Goal: Communication & Community: Answer question/provide support

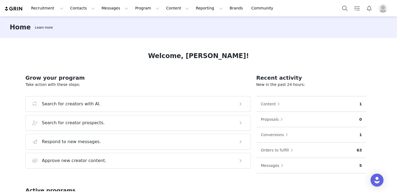
click at [387, 8] on img "Profile" at bounding box center [383, 8] width 9 height 9
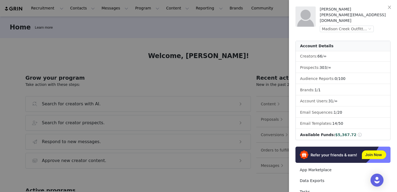
click at [264, 35] on div at bounding box center [198, 96] width 397 height 192
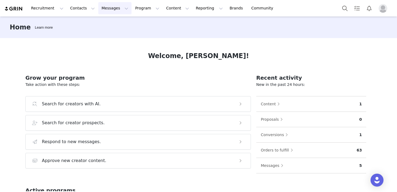
click at [107, 7] on button "Messages Messages" at bounding box center [114, 8] width 33 height 12
click at [107, 33] on div "Inbox" at bounding box center [114, 34] width 36 height 6
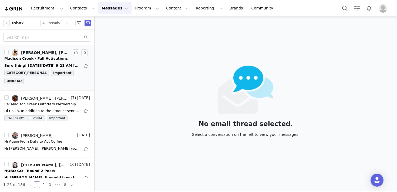
click at [36, 58] on div "Madison Creek - Fall Activations" at bounding box center [36, 58] width 64 height 5
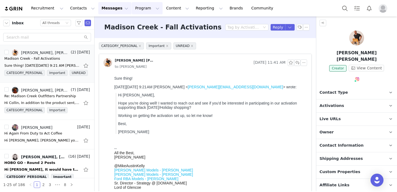
click at [142, 7] on button "Program Program" at bounding box center [147, 8] width 31 height 12
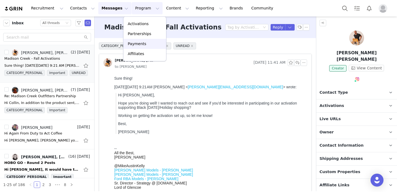
click at [139, 45] on p "Payments" at bounding box center [137, 44] width 19 height 6
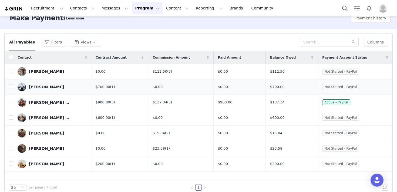
scroll to position [18, 0]
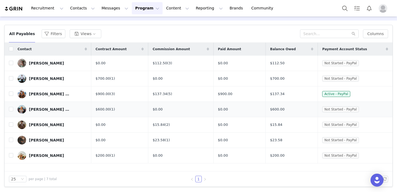
click at [38, 108] on div "[PERSON_NAME] - [PERSON_NAME] lifestyle & travel" at bounding box center [49, 109] width 41 height 4
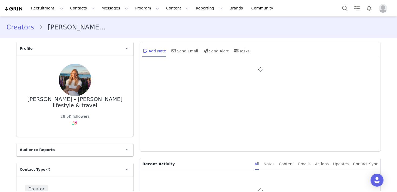
type input "+1 ([GEOGRAPHIC_DATA])"
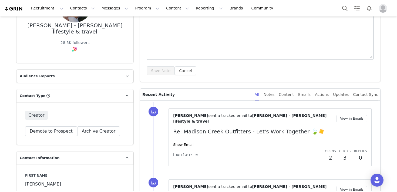
scroll to position [85, 0]
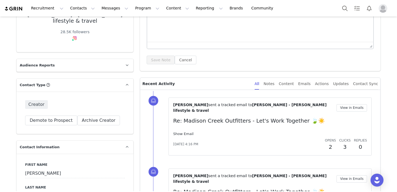
click at [184, 132] on link "Show Email" at bounding box center [183, 134] width 20 height 4
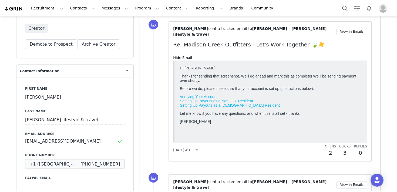
scroll to position [163, 0]
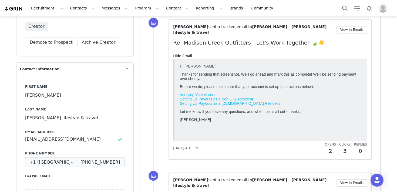
click at [83, 69] on p "Contact Information" at bounding box center [68, 69] width 104 height 13
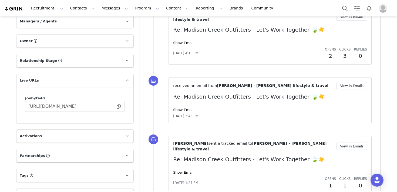
scroll to position [337, 0]
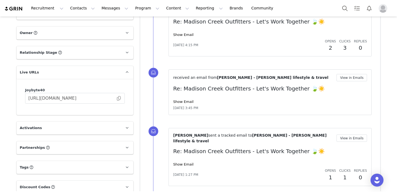
click at [79, 70] on p "Live URLs" at bounding box center [68, 72] width 104 height 13
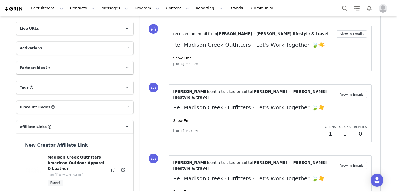
scroll to position [404, 0]
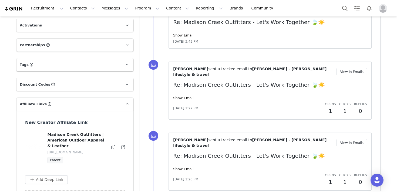
click at [75, 108] on p "Affiliate Links Affiliate links associated with this Creator" at bounding box center [68, 104] width 104 height 13
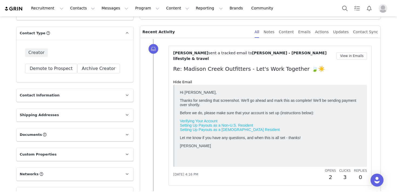
scroll to position [136, 0]
click at [347, 56] on button "View in Emails" at bounding box center [352, 56] width 31 height 7
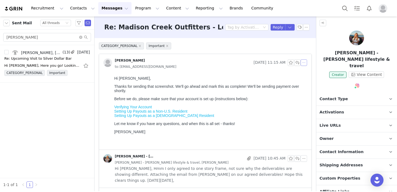
click at [305, 64] on button "button" at bounding box center [304, 62] width 6 height 6
click at [307, 74] on li "Reply All" at bounding box center [312, 72] width 23 height 9
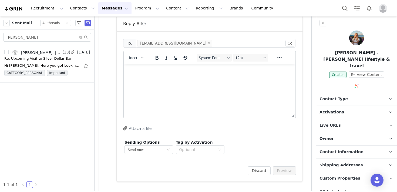
scroll to position [144, 0]
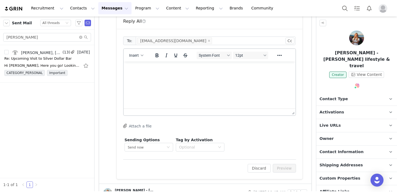
click at [184, 76] on html at bounding box center [210, 69] width 172 height 15
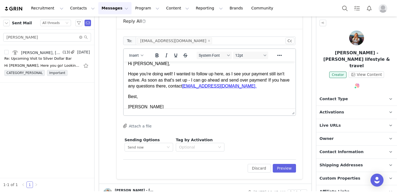
scroll to position [0, 0]
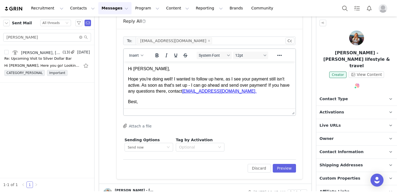
click at [165, 90] on p "Hope you're doing well! I wanted to follow up here, as I see your payment still…" at bounding box center [209, 85] width 163 height 18
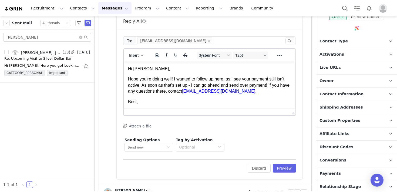
scroll to position [59, 0]
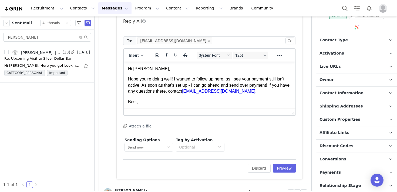
click at [342, 166] on p "Payments" at bounding box center [351, 172] width 68 height 13
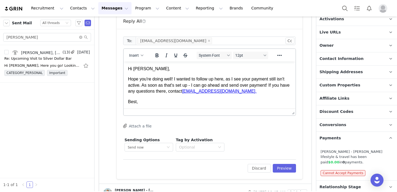
click at [337, 135] on span "Payments" at bounding box center [330, 138] width 21 height 6
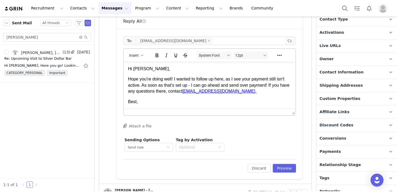
click at [183, 98] on body "Hi [PERSON_NAME], [PERSON_NAME] you're doing well! I wanted to follow up here, …" at bounding box center [209, 90] width 163 height 49
click at [226, 81] on p "Hope you're doing well! I wanted to follow up here, as I see your payment still…" at bounding box center [209, 85] width 163 height 18
click at [152, 85] on p "Hope you're doing well! I wanted to follow up here as I see your payment still …" at bounding box center [209, 85] width 163 height 18
click at [234, 92] on p "Hope you're doing well! I wanted to follow up here as I see your payment still …" at bounding box center [209, 85] width 163 height 18
click at [262, 93] on p "Hope you're doing well! I wanted to follow up here as I see your payment still …" at bounding box center [209, 85] width 163 height 18
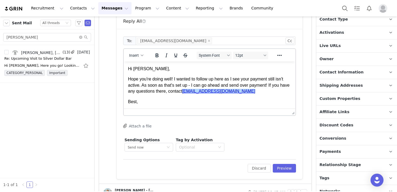
click at [170, 100] on p "Best," at bounding box center [209, 102] width 163 height 6
click at [235, 92] on p "Hope you're doing well! I wanted to follow up here as I see your payment still …" at bounding box center [209, 85] width 163 height 18
click at [224, 95] on body "Hi [PERSON_NAME], [PERSON_NAME] you're doing well! I wanted to follow up here a…" at bounding box center [209, 90] width 163 height 49
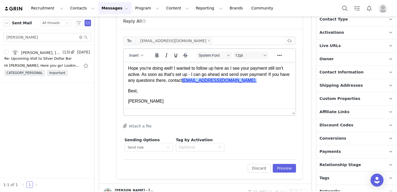
click at [216, 83] on p "Hope you're doing well! I wanted to follow up here as I see your payment still …" at bounding box center [209, 74] width 163 height 18
click at [238, 81] on p "Hope you're doing well! I wanted to follow up here as I see your payment still …" at bounding box center [209, 74] width 163 height 18
click at [159, 105] on html "Hi [PERSON_NAME], [PERSON_NAME] you're doing well! I wanted to follow up here a…" at bounding box center [210, 80] width 172 height 58
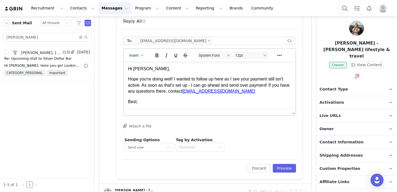
scroll to position [0, 0]
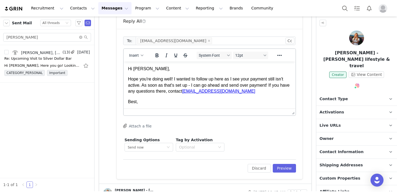
click at [235, 101] on p "Best," at bounding box center [209, 102] width 163 height 6
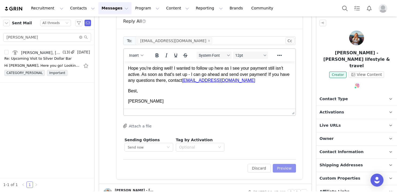
click at [281, 167] on button "Preview" at bounding box center [285, 168] width 24 height 9
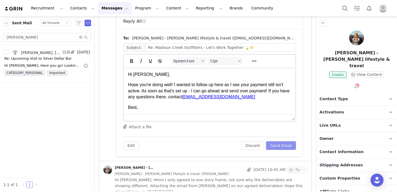
scroll to position [0, 0]
click at [278, 145] on button "Send Email" at bounding box center [281, 145] width 30 height 9
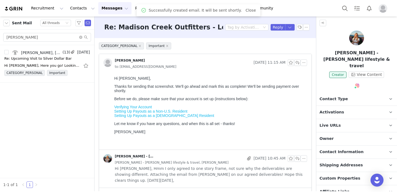
click at [123, 9] on button "Messages Messages" at bounding box center [114, 8] width 33 height 12
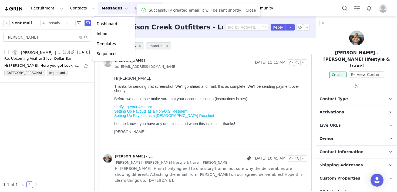
click at [135, 9] on button "Program Program" at bounding box center [147, 8] width 31 height 12
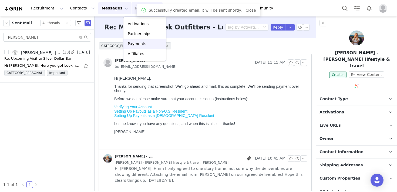
click at [136, 41] on link "Payments" at bounding box center [145, 44] width 43 height 10
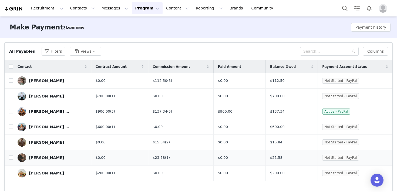
scroll to position [18, 0]
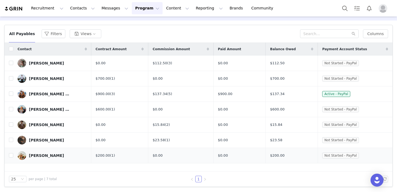
click at [45, 154] on div "[PERSON_NAME]" at bounding box center [46, 156] width 35 height 4
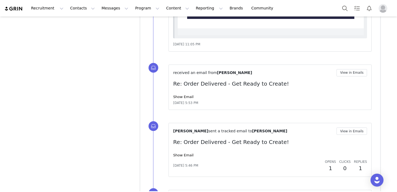
scroll to position [1011, 0]
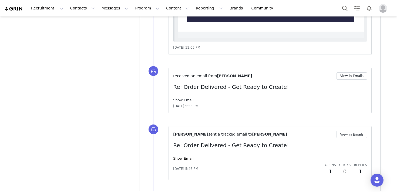
click at [184, 98] on link "Show Email" at bounding box center [183, 100] width 20 height 4
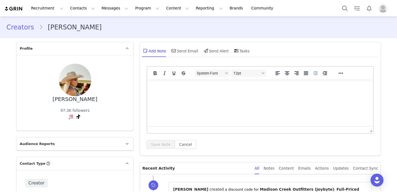
scroll to position [19, 0]
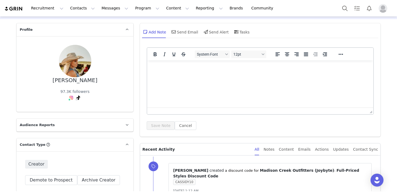
click at [95, 142] on p "Contact Type Contact type can be Creator, Prospect, Application, or Manager." at bounding box center [68, 144] width 104 height 13
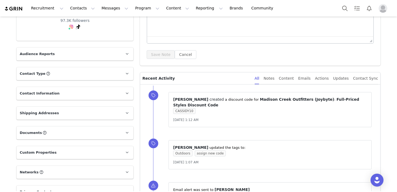
scroll to position [0, 0]
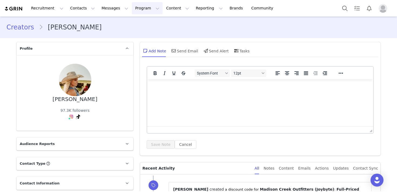
click at [133, 11] on button "Program Program" at bounding box center [147, 8] width 31 height 12
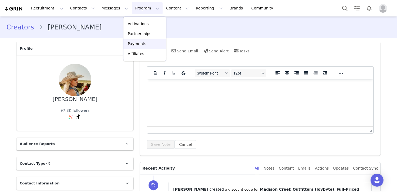
click at [139, 44] on p "Payments" at bounding box center [137, 44] width 19 height 6
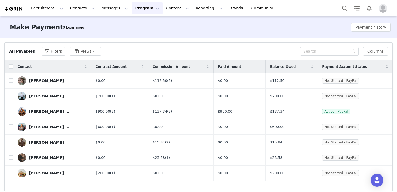
click at [137, 6] on button "Program Program" at bounding box center [147, 8] width 31 height 12
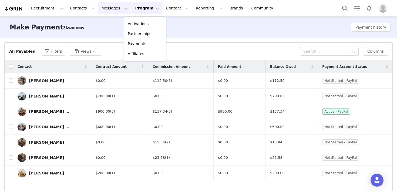
click at [111, 10] on button "Messages Messages" at bounding box center [114, 8] width 33 height 12
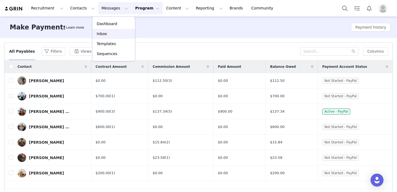
click at [109, 33] on div "Inbox" at bounding box center [114, 34] width 36 height 6
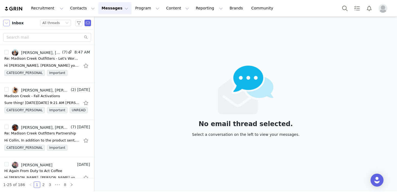
click at [5, 22] on button "button" at bounding box center [6, 23] width 6 height 6
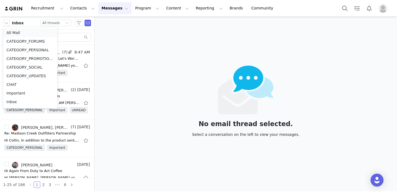
click at [12, 34] on li "All Mail" at bounding box center [30, 32] width 54 height 9
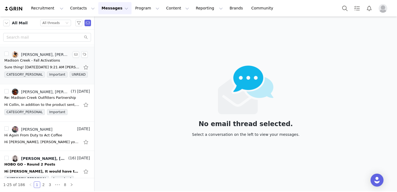
scroll to position [33, 0]
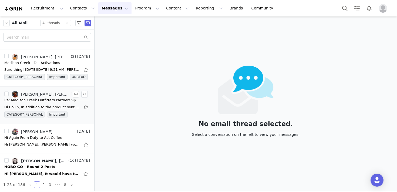
click at [52, 101] on div "Re: Madison Creek Outfitters Partnership" at bounding box center [40, 100] width 72 height 5
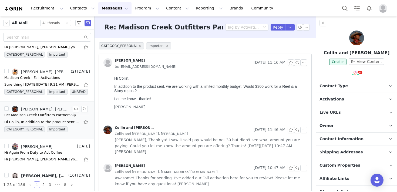
scroll to position [14, 0]
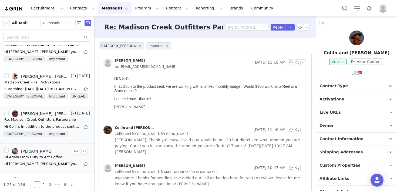
click at [52, 154] on link "[PERSON_NAME]" at bounding box center [32, 151] width 41 height 6
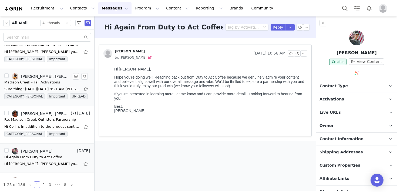
scroll to position [0, 0]
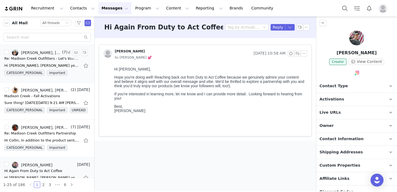
click at [39, 62] on div "Hi [PERSON_NAME], [PERSON_NAME] you're doing well! I wanted to follow up here a…" at bounding box center [47, 65] width 86 height 9
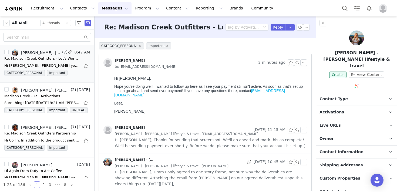
click at [385, 12] on img "Profile" at bounding box center [383, 8] width 9 height 9
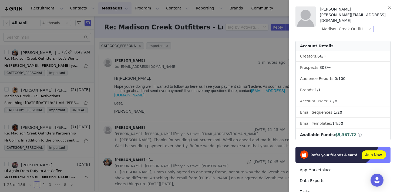
click at [349, 26] on div "Madison Creek Outfitters (Joybyte)" at bounding box center [344, 29] width 45 height 6
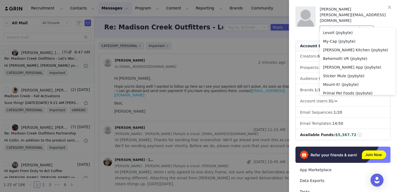
scroll to position [263, 0]
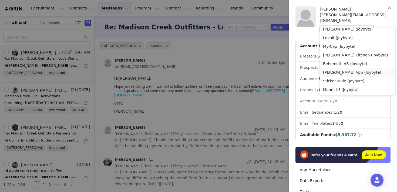
click at [337, 74] on li "[PERSON_NAME] App (Joybyte)" at bounding box center [358, 72] width 76 height 9
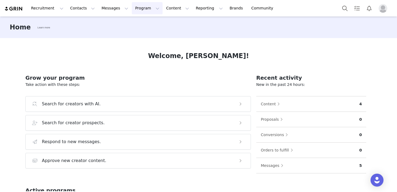
click at [137, 11] on button "Program Program" at bounding box center [147, 8] width 31 height 12
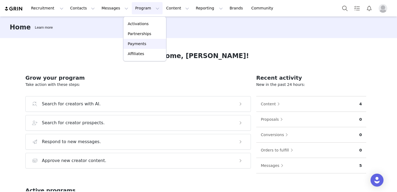
click at [139, 42] on p "Payments" at bounding box center [137, 44] width 19 height 6
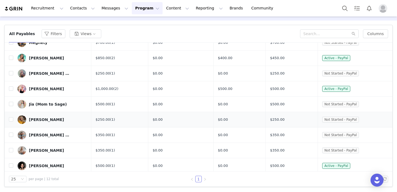
scroll to position [35, 0]
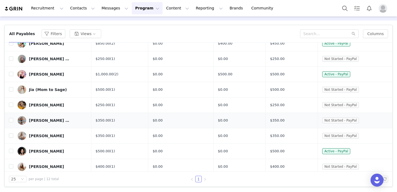
click at [59, 119] on div "Grace Mihalich / Philly mom and lifestyle blogger" at bounding box center [49, 120] width 41 height 4
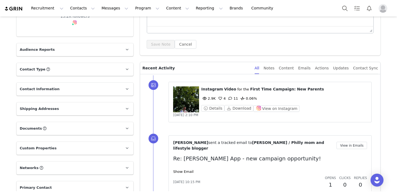
scroll to position [102, 0]
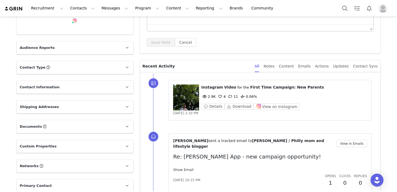
click at [186, 168] on link "Show Email" at bounding box center [183, 170] width 20 height 4
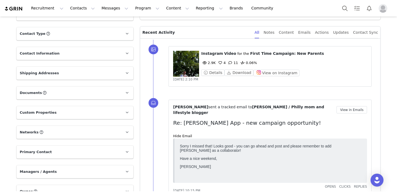
scroll to position [0, 0]
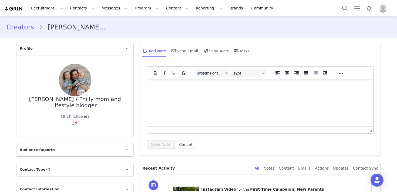
click at [184, 94] on html at bounding box center [260, 86] width 226 height 15
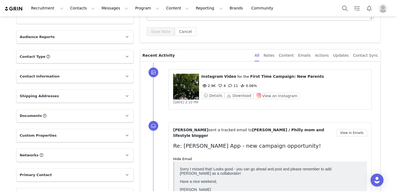
scroll to position [119, 0]
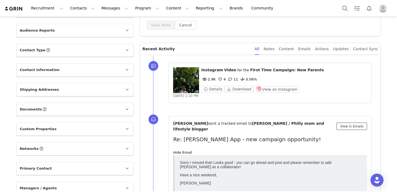
click at [343, 123] on button "View in Emails" at bounding box center [352, 126] width 31 height 7
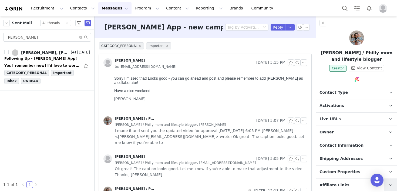
scroll to position [66, 0]
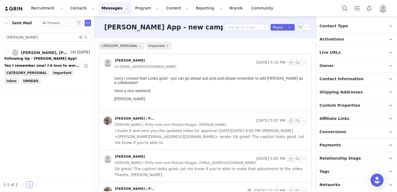
click at [362, 140] on p "Payments" at bounding box center [351, 145] width 68 height 13
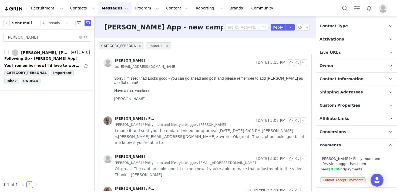
click at [362, 141] on p "Payments" at bounding box center [351, 145] width 68 height 13
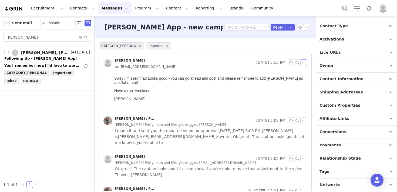
click at [303, 61] on button "button" at bounding box center [304, 62] width 6 height 6
click at [310, 72] on li "Reply All" at bounding box center [312, 72] width 23 height 9
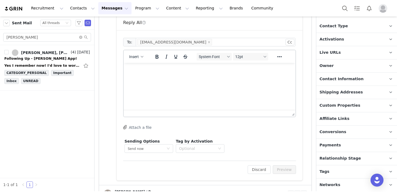
scroll to position [106, 0]
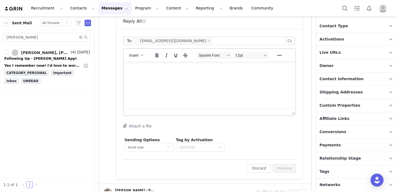
click at [201, 76] on html at bounding box center [210, 69] width 172 height 15
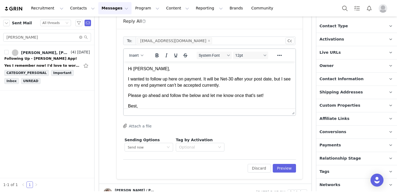
scroll to position [11, 0]
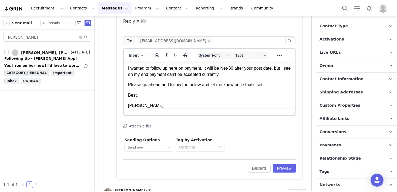
click at [278, 86] on p "Please go ahead and follow the below and let me know once that's set!" at bounding box center [209, 85] width 163 height 6
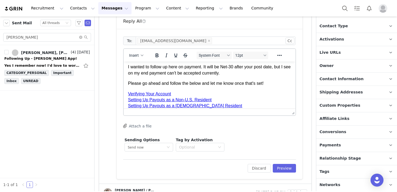
scroll to position [0, 0]
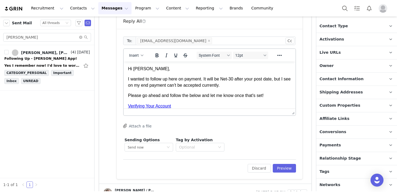
click at [338, 142] on p "Payments" at bounding box center [351, 145] width 68 height 13
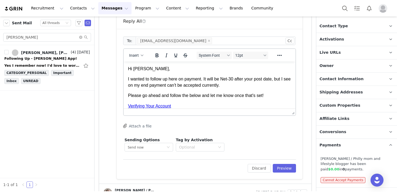
click at [339, 143] on p "Payments" at bounding box center [351, 145] width 68 height 13
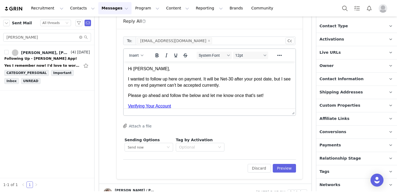
click at [209, 87] on p "I wanted to follow up here on payment. It will be Net-30 after your post date, …" at bounding box center [209, 82] width 163 height 12
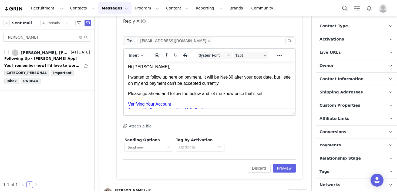
click at [202, 96] on p "Please go ahead and follow the below and let me know once that's set!" at bounding box center [209, 94] width 163 height 6
click at [168, 97] on p "Please go ahead and follow the below instructions and let me know once that's s…" at bounding box center [209, 94] width 163 height 6
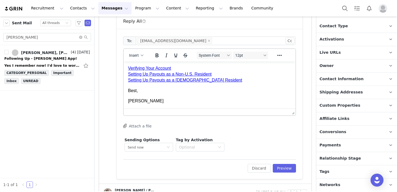
scroll to position [0, 0]
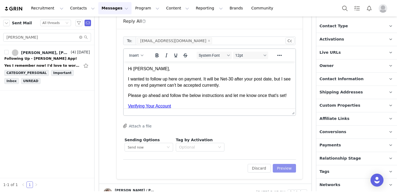
click at [282, 168] on button "Preview" at bounding box center [285, 168] width 24 height 9
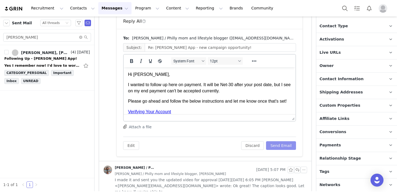
click at [277, 145] on button "Send Email" at bounding box center [281, 145] width 30 height 9
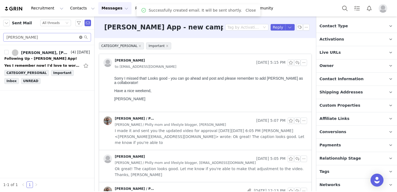
click at [81, 37] on icon "icon: close-circle" at bounding box center [80, 37] width 3 height 3
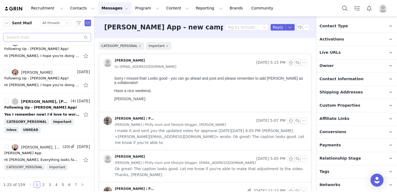
scroll to position [279, 0]
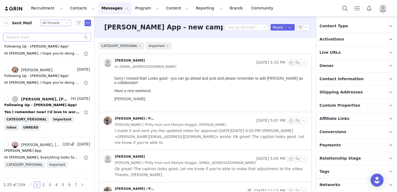
click at [62, 21] on div "Status All threads" at bounding box center [53, 23] width 22 height 6
click at [61, 49] on li "Unread only" at bounding box center [55, 50] width 31 height 9
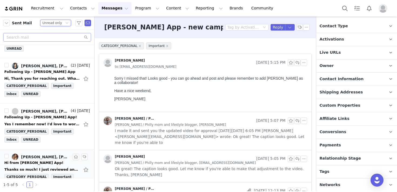
scroll to position [95, 0]
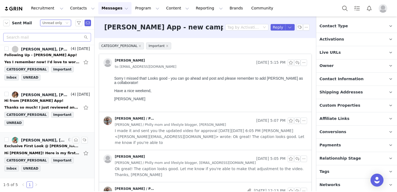
click at [44, 146] on div "Exclusive First Look @ Riley Path!" at bounding box center [42, 146] width 76 height 5
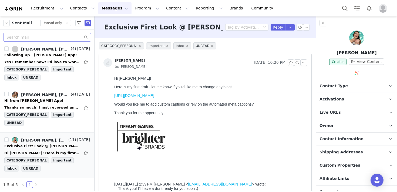
scroll to position [0, 0]
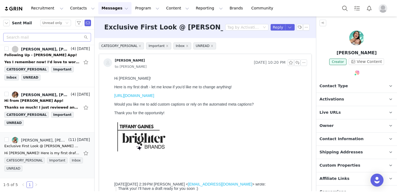
click at [154, 98] on link "https://www.dropbox.com/scl/fi/cgwkafuggbutes7vsg4z4/rileyapp-path-draft1-tiffa…" at bounding box center [134, 96] width 40 height 4
click at [305, 62] on button "button" at bounding box center [304, 62] width 6 height 6
click at [307, 72] on li "Reply All" at bounding box center [312, 72] width 23 height 9
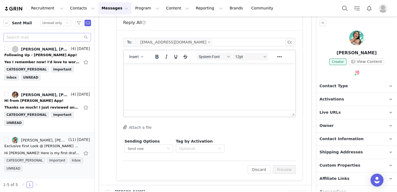
scroll to position [319, 0]
click at [210, 76] on html at bounding box center [210, 69] width 172 height 15
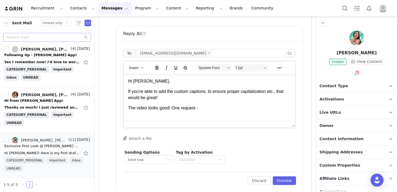
scroll to position [310, 0]
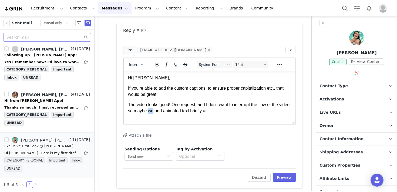
drag, startPoint x: 167, startPoint y: 112, endPoint x: 161, endPoint y: 112, distance: 6.0
click at [161, 112] on p "The video looks good! One request, and I don't want to interrupt the flow of th…" at bounding box center [209, 108] width 163 height 12
click at [221, 112] on p "The video looks good! One request, and I don't want to interrupt the flow of th…" at bounding box center [209, 108] width 163 height 12
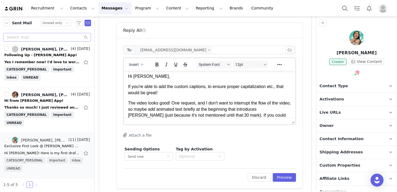
scroll to position [8, 0]
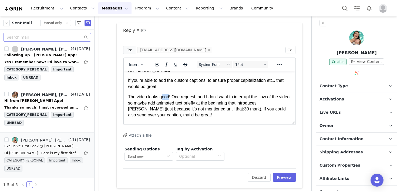
drag, startPoint x: 170, startPoint y: 97, endPoint x: 163, endPoint y: 98, distance: 7.4
click at [163, 98] on p "The video looks good! One request, and I don't want to interrupt the flow of th…" at bounding box center [209, 106] width 163 height 24
click at [201, 112] on p "The video looks great! One request, and I don't want to interrupt the flow of t…" at bounding box center [209, 106] width 163 height 24
click at [242, 110] on p "The video looks great! One request, and I don't want to interrupt the flow of t…" at bounding box center [209, 106] width 163 height 24
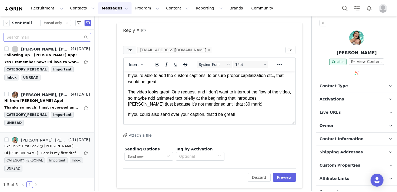
click at [241, 109] on body "Hi Tiffany, If you're able to add the custom captions, to ensure proper capital…" at bounding box center [209, 89] width 163 height 55
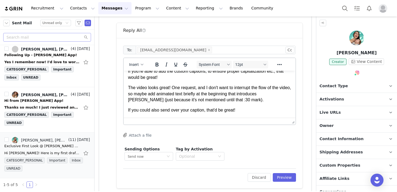
drag, startPoint x: 239, startPoint y: 116, endPoint x: 227, endPoint y: 115, distance: 12.2
click at [227, 115] on html "Hi Tiffany, If you're able to add the custom captions, to ensure proper capital…" at bounding box center [210, 86] width 172 height 64
click at [220, 99] on p "The video looks great! One request, and I don't want to interrupt the flow of t…" at bounding box center [209, 94] width 163 height 18
drag, startPoint x: 239, startPoint y: 111, endPoint x: 132, endPoint y: 105, distance: 106.9
click at [132, 105] on body "Hi Tiffany, If you're able to add the custom captions, to ensure proper capital…" at bounding box center [209, 85] width 163 height 55
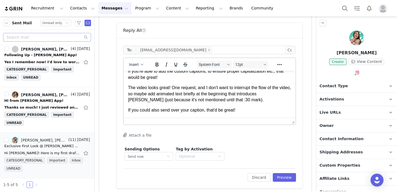
click at [166, 109] on p "If you could also send over your caption, that'd be great!" at bounding box center [209, 110] width 163 height 6
drag, startPoint x: 209, startPoint y: 111, endPoint x: 247, endPoint y: 112, distance: 37.8
click at [247, 112] on p "If you could also send over your caption, that'd be great!" at bounding box center [209, 110] width 163 height 6
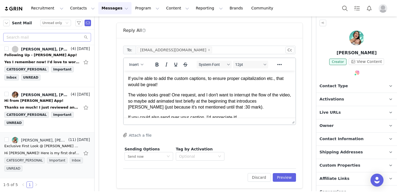
scroll to position [9, 0]
drag, startPoint x: 170, startPoint y: 96, endPoint x: 163, endPoint y: 96, distance: 7.6
click at [163, 96] on p "The video looks great! One request, and I don't want to interrupt the flow of t…" at bounding box center [209, 101] width 163 height 18
click at [189, 81] on p "If you're able to add the custom captions, to ensure proper capitalization etc.…" at bounding box center [209, 82] width 163 height 12
drag, startPoint x: 170, startPoint y: 95, endPoint x: 164, endPoint y: 96, distance: 6.5
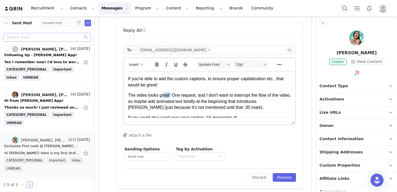
click at [164, 96] on p "The video looks great! One request, and I don't want to interrupt the flow of t…" at bounding box center [209, 101] width 163 height 18
click at [210, 98] on p "The video looks good! One request, and I don't want to interrupt the flow of th…" at bounding box center [209, 101] width 163 height 18
click at [248, 105] on p "The video looks good! One request, and I don't want to interrupt the flow of th…" at bounding box center [209, 101] width 163 height 18
click at [239, 105] on p "The video looks good! One request, and I don't want to interrupt the flow of th…" at bounding box center [209, 101] width 163 height 18
click at [252, 105] on p "The video looks good! One request, and I don't want to interrupt the flow of th…" at bounding box center [209, 101] width 163 height 18
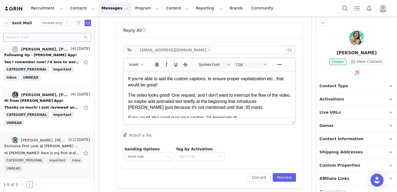
click at [254, 109] on p "The video looks good! One request, and I don't want to interrupt the flow of th…" at bounding box center [209, 101] width 163 height 18
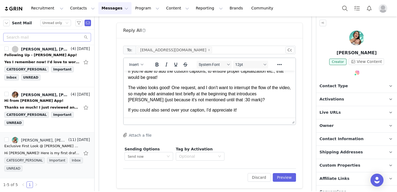
click at [253, 105] on body "Hi Tiffany, If you're able to add the custom captions, to ensure proper capital…" at bounding box center [209, 85] width 163 height 55
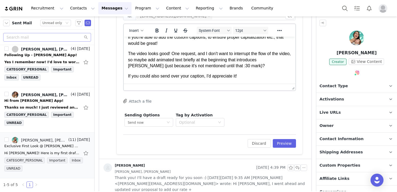
scroll to position [347, 0]
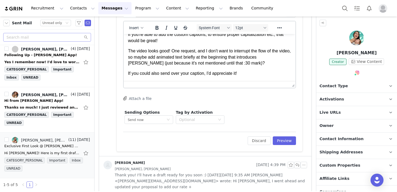
click at [250, 77] on html "Hi Tiffany, If you're able to add the custom captions, to ensure proper capital…" at bounding box center [210, 49] width 172 height 64
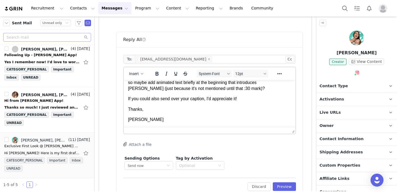
scroll to position [330, 0]
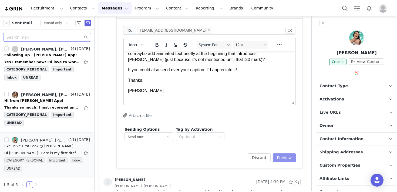
click at [285, 158] on button "Preview" at bounding box center [285, 158] width 24 height 9
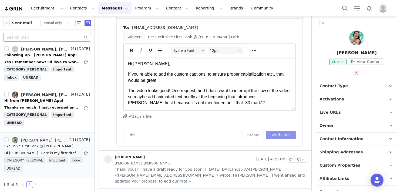
scroll to position [0, 0]
click at [281, 137] on button "Send Email" at bounding box center [281, 135] width 30 height 9
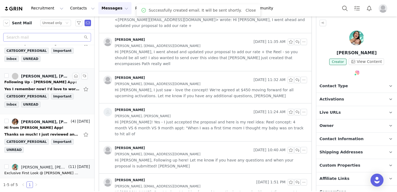
scroll to position [66, 0]
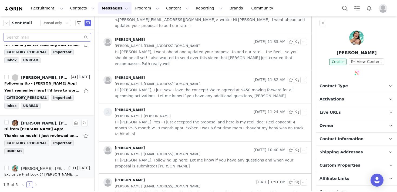
click at [58, 126] on div "Hi from Riley App!" at bounding box center [47, 128] width 86 height 5
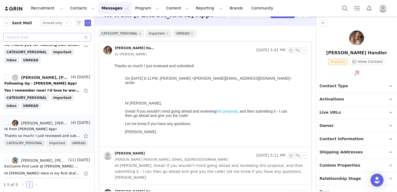
scroll to position [0, 0]
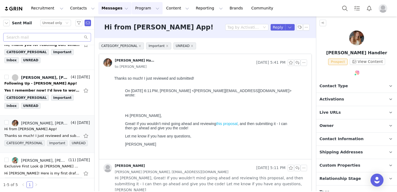
click at [134, 9] on button "Program Program" at bounding box center [147, 8] width 31 height 12
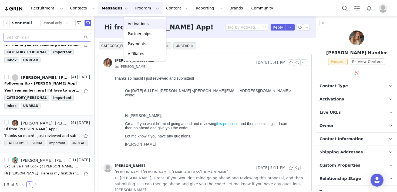
click at [136, 25] on p "Activations" at bounding box center [138, 24] width 21 height 6
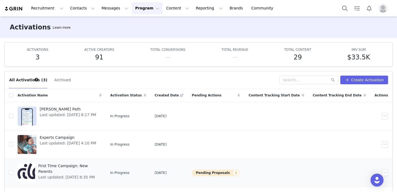
click at [76, 164] on span "First Time Campaign: New Parents" at bounding box center [68, 168] width 60 height 11
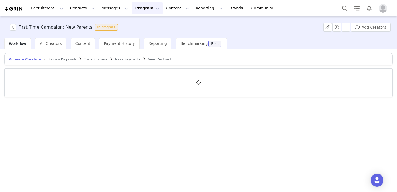
click at [66, 59] on span "Review Proposals" at bounding box center [62, 60] width 28 height 4
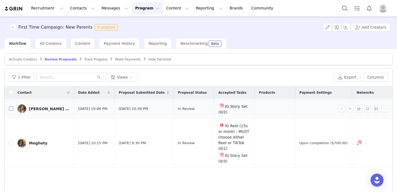
click at [11, 109] on input "checkbox" at bounding box center [11, 108] width 4 height 4
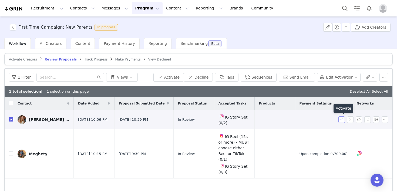
click at [341, 120] on button "button" at bounding box center [342, 119] width 6 height 6
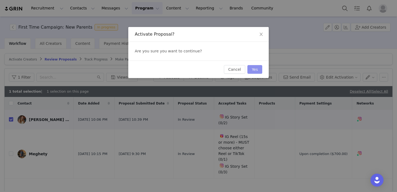
click at [257, 68] on button "Yes" at bounding box center [255, 69] width 15 height 9
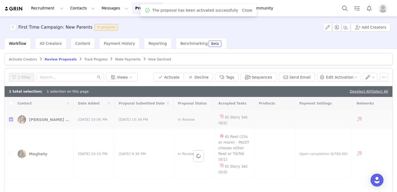
checkbox input "false"
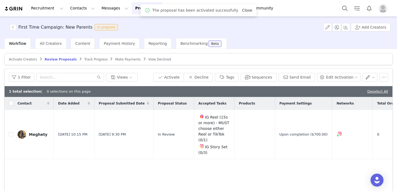
click at [242, 12] on link "Close" at bounding box center [247, 10] width 10 height 4
click at [101, 11] on button "Messages Messages" at bounding box center [114, 8] width 33 height 12
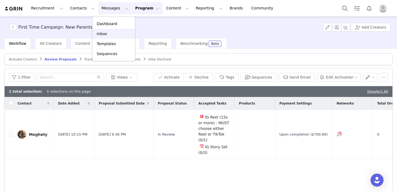
click at [102, 32] on p "Inbox" at bounding box center [102, 34] width 10 height 6
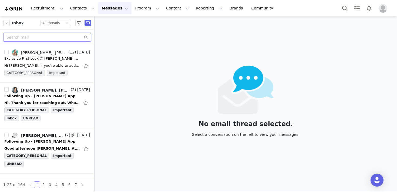
click at [39, 37] on input "text" at bounding box center [47, 37] width 88 height 9
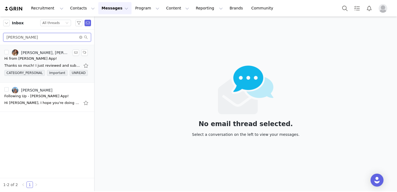
type input "julie"
click at [36, 56] on div "Hi from Riley App!" at bounding box center [47, 58] width 86 height 5
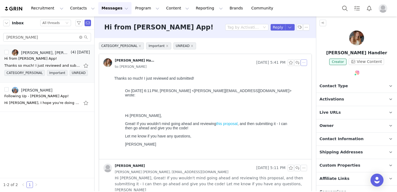
click at [306, 64] on button "button" at bounding box center [304, 62] width 6 height 6
click at [305, 73] on li "Reply All" at bounding box center [312, 72] width 23 height 9
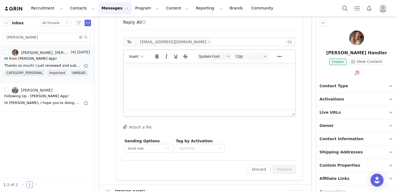
scroll to position [154, 0]
click at [196, 76] on html at bounding box center [210, 69] width 172 height 15
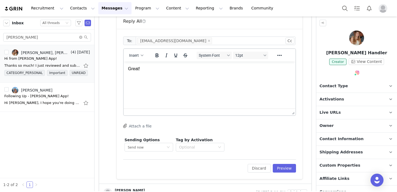
drag, startPoint x: 184, startPoint y: 66, endPoint x: 245, endPoint y: 128, distance: 86.4
click at [124, 66] on html "Great!" at bounding box center [210, 69] width 172 height 15
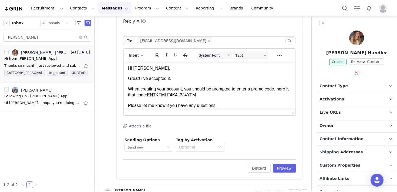
scroll to position [11, 0]
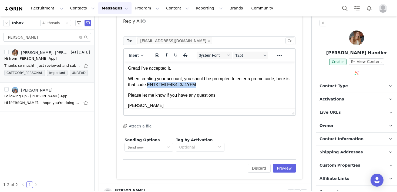
drag, startPoint x: 205, startPoint y: 85, endPoint x: 154, endPoint y: 85, distance: 50.3
click at [154, 85] on p "When creating your account, you should be prompted to enter a promo code, here …" at bounding box center [209, 82] width 163 height 12
click at [156, 56] on icon "Bold" at bounding box center [157, 56] width 3 height 4
click at [233, 97] on p "Please let me know if you have any questions!" at bounding box center [209, 95] width 163 height 6
click at [227, 89] on body "Hi Julie, Great! I've accepted it. When creating your account, you should be pr…" at bounding box center [209, 82] width 163 height 54
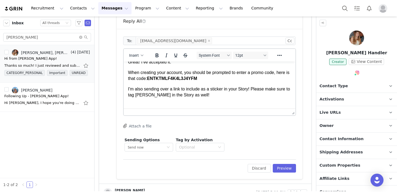
scroll to position [27, 0]
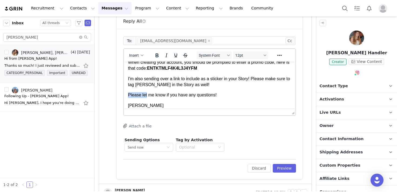
drag, startPoint x: 147, startPoint y: 96, endPoint x: 116, endPoint y: 96, distance: 30.8
click at [124, 96] on html "Hi Julie, Great! I've accepted it. When creating your account, you should be pr…" at bounding box center [210, 73] width 172 height 79
click at [202, 83] on p "I'm also sending over a link to include as a sticker in your Story! Please make…" at bounding box center [209, 82] width 163 height 12
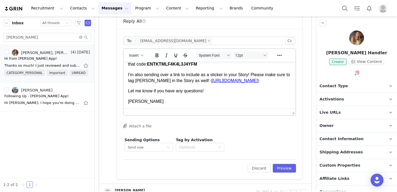
scroll to position [32, 0]
click at [252, 74] on span "I'm also sending over a link to include as a sticker in your Story! Please make…" at bounding box center [209, 77] width 162 height 11
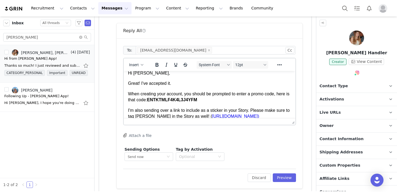
scroll to position [0, 0]
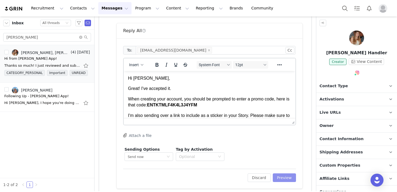
click at [285, 177] on button "Preview" at bounding box center [285, 178] width 24 height 9
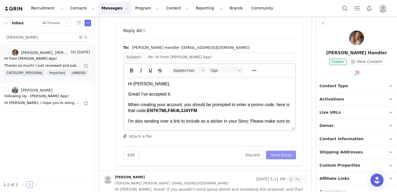
click at [281, 155] on button "Send Email" at bounding box center [281, 155] width 30 height 9
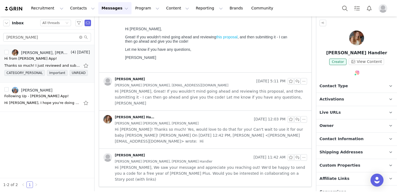
scroll to position [69, 0]
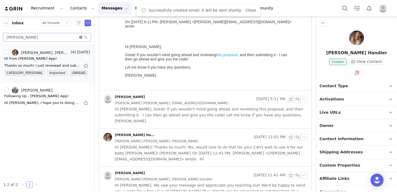
click at [81, 36] on icon "icon: close-circle" at bounding box center [80, 37] width 3 height 3
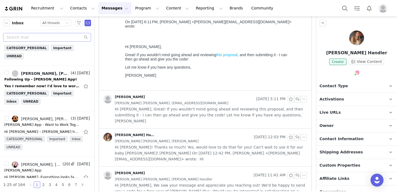
scroll to position [87, 0]
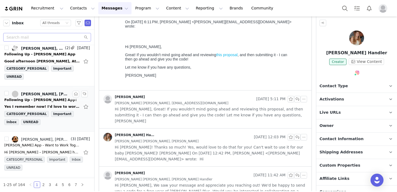
click at [50, 99] on div "Following Up - Riley App!" at bounding box center [47, 99] width 86 height 5
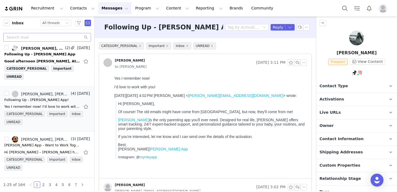
scroll to position [0, 0]
click at [350, 93] on p "Activations" at bounding box center [351, 99] width 68 height 13
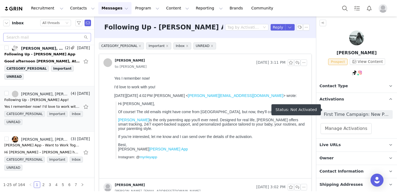
click at [338, 96] on span "Activations" at bounding box center [332, 99] width 25 height 6
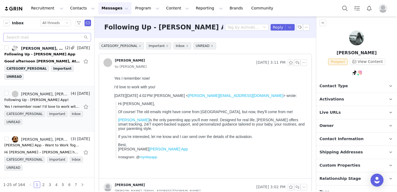
click at [351, 108] on p "Live URLs" at bounding box center [351, 112] width 68 height 13
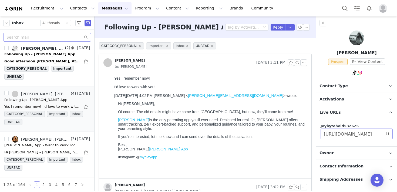
click at [387, 134] on span at bounding box center [386, 134] width 5 height 0
click at [302, 63] on button "button" at bounding box center [304, 62] width 6 height 6
click at [304, 73] on li "Reply All" at bounding box center [312, 72] width 23 height 9
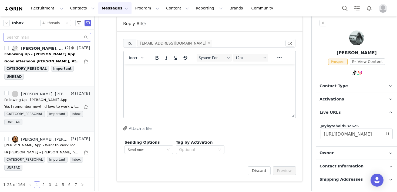
scroll to position [173, 0]
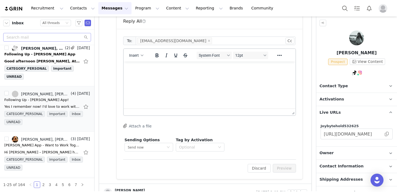
click at [200, 76] on html at bounding box center [210, 69] width 172 height 15
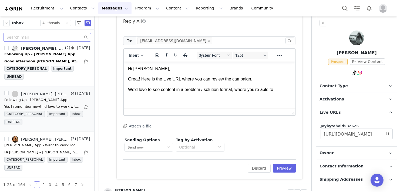
click at [236, 97] on html "Hi Sophie, Great! Here is the Live URL where you can review the campaign. We'd …" at bounding box center [210, 79] width 172 height 35
click at [284, 91] on p "We'd love to see content in a problem / solution format, where you're able to" at bounding box center [209, 90] width 163 height 6
click at [277, 86] on body "Hi Sophie, Great! Here is the Live URL where you can review the campaign. We'd …" at bounding box center [209, 79] width 163 height 27
click at [273, 87] on p "We'd love to see content in a problem / solution format, where you're able to" at bounding box center [209, 90] width 163 height 6
click at [280, 89] on p "We'd love to see content in a problem / solution format, where you're able to" at bounding box center [209, 90] width 163 height 6
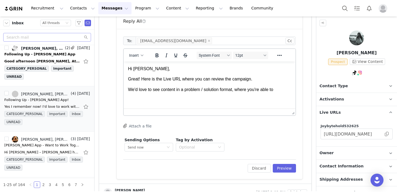
click at [287, 91] on p "We'd love to see content in a problem / solution format, where you're able to" at bounding box center [209, 90] width 163 height 6
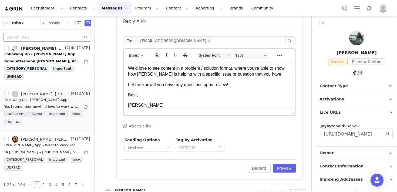
scroll to position [0, 0]
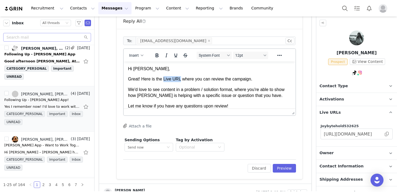
drag, startPoint x: 181, startPoint y: 80, endPoint x: 163, endPoint y: 80, distance: 17.6
click at [163, 80] on p "Great! Here is the Live URL where you can review the campaign." at bounding box center [209, 79] width 163 height 6
click at [387, 134] on span at bounding box center [386, 134] width 5 height 0
click at [276, 55] on button "Reveal or hide additional toolbar items" at bounding box center [279, 56] width 9 height 8
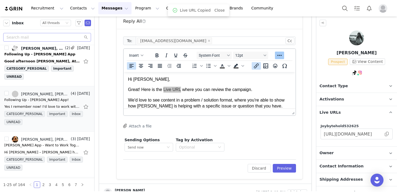
click at [254, 67] on icon "Insert/edit link" at bounding box center [256, 66] width 6 height 6
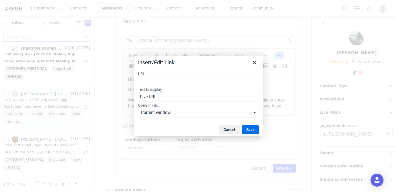
type input "https://joybytehold532625.grin.live/904fc66b-83f0-4444-b5e5-a32bf3a4e25b"
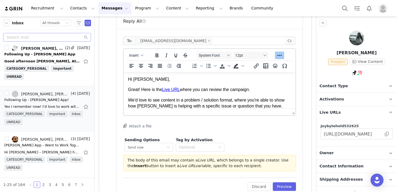
click at [222, 96] on body "Hi Sophie, Great! Here is the Live URL where you can review the campaign. We'd …" at bounding box center [209, 108] width 163 height 64
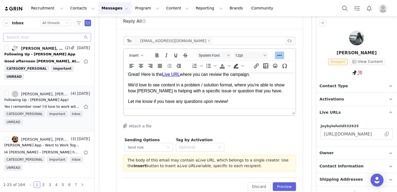
scroll to position [15, 0]
click at [251, 96] on body "Hi Sophie, Great! Here is the Live URL where you can review the campaign. We'd …" at bounding box center [209, 93] width 163 height 64
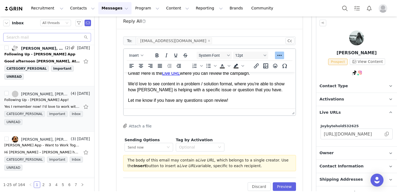
click at [250, 98] on p "Let me know if you have any questions upon review!" at bounding box center [209, 101] width 163 height 6
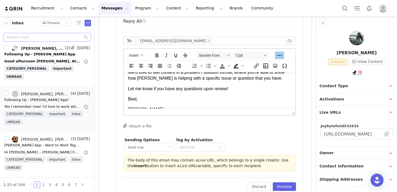
scroll to position [32, 0]
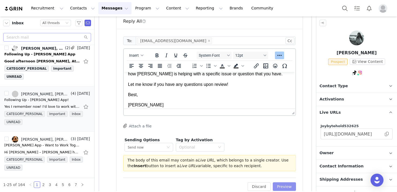
click at [284, 187] on button "Preview" at bounding box center [285, 186] width 24 height 9
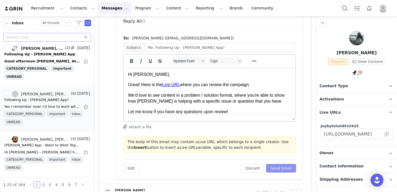
scroll to position [0, 0]
click at [283, 171] on button "Send Email" at bounding box center [281, 168] width 30 height 9
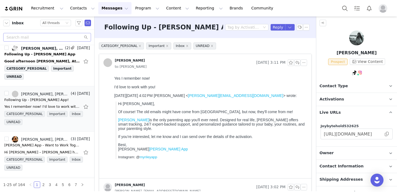
click at [384, 12] on div at bounding box center [366, 8] width 54 height 12
click at [381, 8] on img "Profile" at bounding box center [383, 8] width 9 height 9
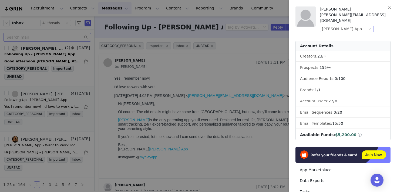
click at [359, 26] on div "[PERSON_NAME] App (Joybyte)" at bounding box center [344, 29] width 45 height 6
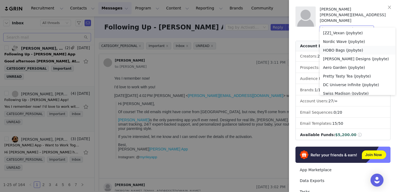
click at [345, 51] on li "HOBO Bags (Joybyte)" at bounding box center [358, 50] width 76 height 9
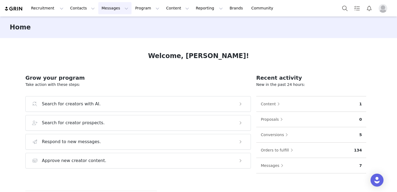
click at [114, 13] on button "Messages Messages" at bounding box center [114, 8] width 33 height 12
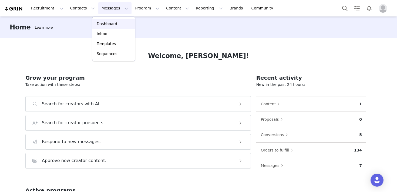
click at [111, 26] on p "Dashboard" at bounding box center [107, 24] width 21 height 6
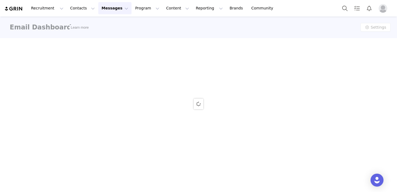
click at [106, 11] on button "Messages Messages" at bounding box center [114, 8] width 33 height 12
click at [105, 35] on div at bounding box center [198, 103] width 397 height 175
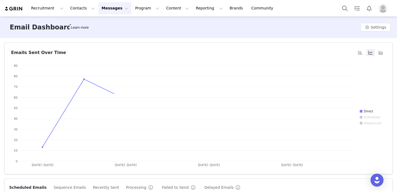
click at [106, 7] on button "Messages Messages" at bounding box center [114, 8] width 33 height 12
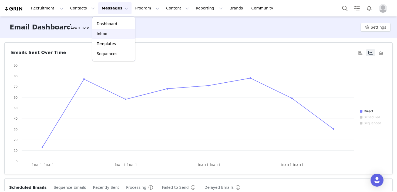
click at [107, 37] on link "Inbox" at bounding box center [113, 34] width 43 height 10
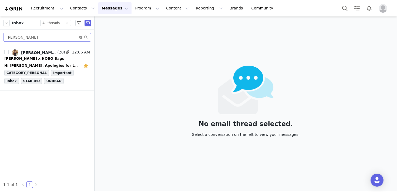
click at [82, 37] on icon "icon: close-circle" at bounding box center [80, 37] width 3 height 3
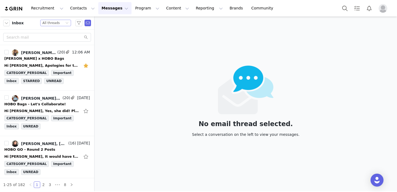
click at [55, 24] on div "All threads" at bounding box center [50, 23] width 17 height 6
click at [56, 48] on li "Unread only" at bounding box center [55, 50] width 31 height 9
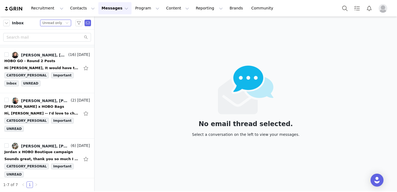
scroll to position [178, 0]
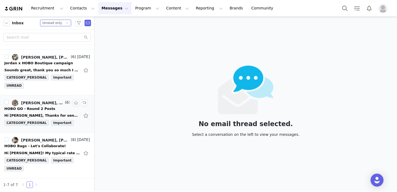
click at [44, 103] on div "Alex Greeley, grace gabrielle kampen" at bounding box center [42, 103] width 43 height 4
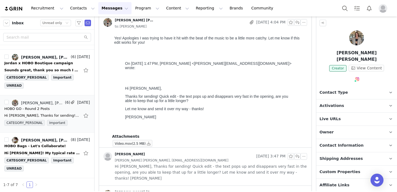
scroll to position [44, 0]
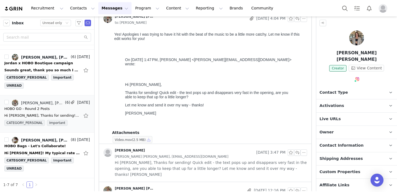
click at [148, 140] on button "button" at bounding box center [149, 139] width 6 height 6
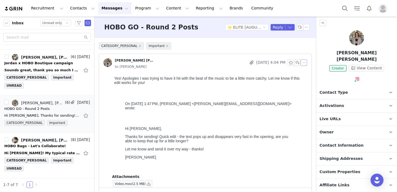
click at [303, 61] on button "button" at bounding box center [304, 62] width 6 height 6
click at [306, 74] on li "Reply All" at bounding box center [312, 72] width 23 height 9
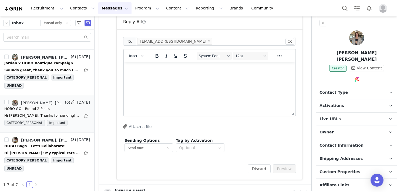
scroll to position [182, 0]
click at [215, 76] on html at bounding box center [210, 69] width 172 height 15
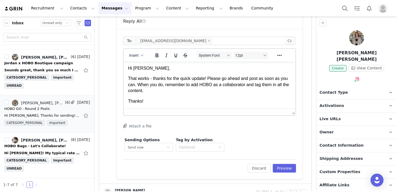
scroll to position [6, 0]
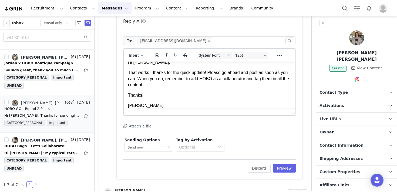
click at [166, 72] on p "That works - thanks for the quick update! Please go ahead and post as soon as y…" at bounding box center [209, 79] width 163 height 18
click at [184, 88] on body "Hi Grace, That works - thank you for the quick update! Please go ahead and post…" at bounding box center [209, 83] width 163 height 49
click at [231, 98] on p "Thanks!" at bounding box center [209, 95] width 163 height 6
drag, startPoint x: 214, startPoint y: 73, endPoint x: 201, endPoint y: 74, distance: 13.2
click at [201, 74] on p "That works - thank you for the quick update! Please go ahead and post as soon a…" at bounding box center [209, 79] width 163 height 18
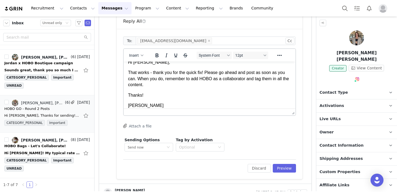
click at [219, 84] on p "That works - thank you for the quick fix! Please go ahead and post as soon as y…" at bounding box center [209, 79] width 163 height 18
click at [188, 88] on body "Hi Grace, That works - thank you for the quick fix! Please go ahead and post as…" at bounding box center [209, 83] width 163 height 49
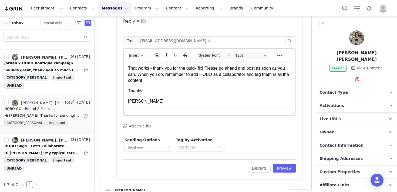
scroll to position [0, 0]
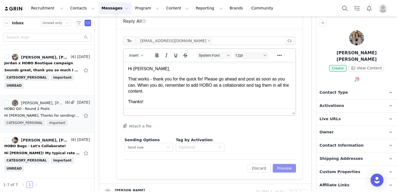
click at [279, 168] on button "Preview" at bounding box center [285, 168] width 24 height 9
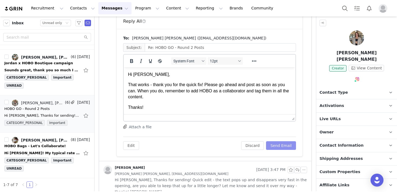
click at [283, 144] on button "Send Email" at bounding box center [281, 145] width 30 height 9
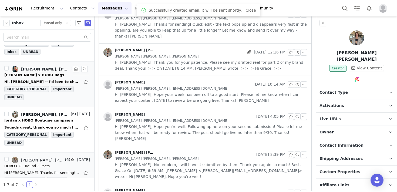
scroll to position [114, 0]
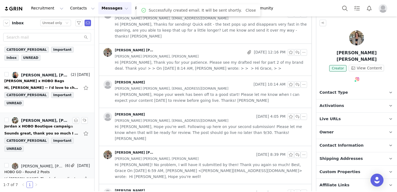
click at [44, 117] on link "Alex Greeley, JORDAN ✰ FASHION + LIFESTYLE" at bounding box center [41, 120] width 58 height 6
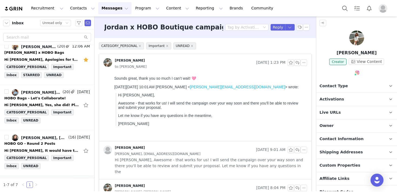
scroll to position [0, 0]
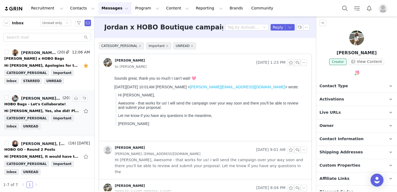
click at [41, 106] on div "HOBO Bags - Let's Collaborate!" at bounding box center [35, 104] width 62 height 5
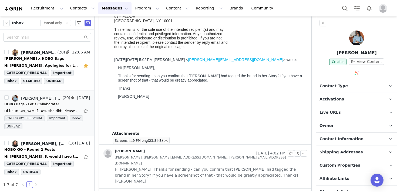
scroll to position [153, 0]
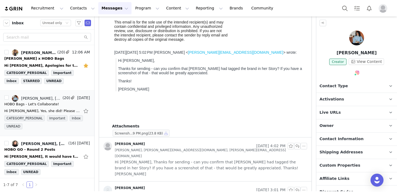
click at [166, 131] on button "button" at bounding box center [166, 133] width 6 height 6
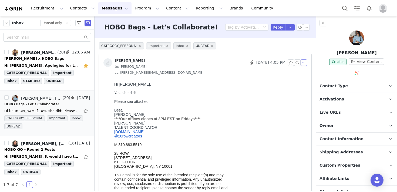
click at [303, 62] on button "button" at bounding box center [304, 62] width 6 height 6
click at [309, 75] on li "Reply All" at bounding box center [312, 72] width 23 height 9
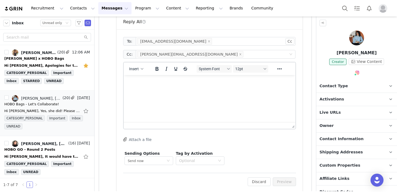
scroll to position [291, 0]
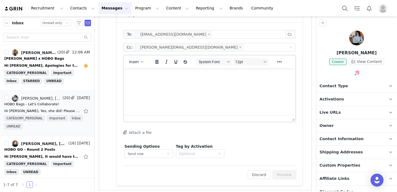
click at [177, 83] on html at bounding box center [210, 75] width 172 height 15
click at [285, 177] on button "Preview" at bounding box center [285, 175] width 24 height 9
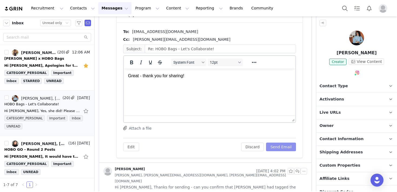
scroll to position [0, 0]
click at [275, 149] on button "Send Email" at bounding box center [281, 147] width 30 height 9
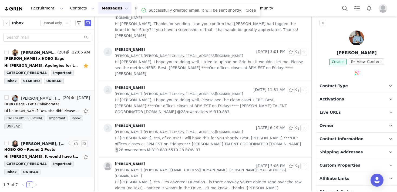
click at [31, 154] on div "Hi [PERSON_NAME], It would have to be [DATE](10/5) or [DATE] (10/7)! Is the tea…" at bounding box center [47, 156] width 86 height 9
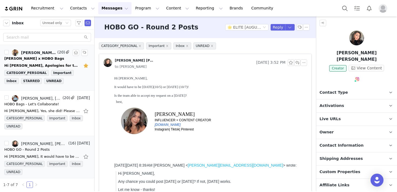
click at [48, 58] on div "Chloe x HOBO Bags" at bounding box center [47, 58] width 86 height 5
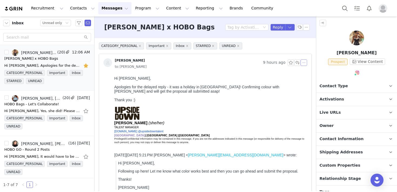
click at [304, 63] on button "button" at bounding box center [304, 62] width 6 height 6
click at [305, 71] on li "Reply All" at bounding box center [312, 72] width 23 height 9
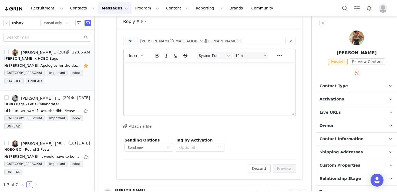
scroll to position [195, 0]
click at [209, 76] on html at bounding box center [210, 69] width 172 height 15
click at [282, 167] on button "Preview" at bounding box center [285, 168] width 24 height 9
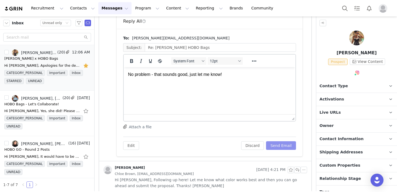
scroll to position [0, 0]
click at [279, 147] on button "Send Email" at bounding box center [281, 145] width 30 height 9
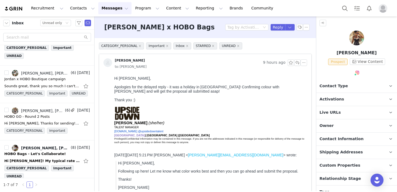
scroll to position [169, 0]
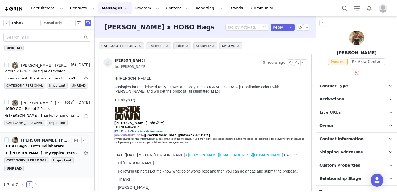
click at [45, 146] on div "HOBO Bags - Let's Collaborate!" at bounding box center [35, 146] width 62 height 5
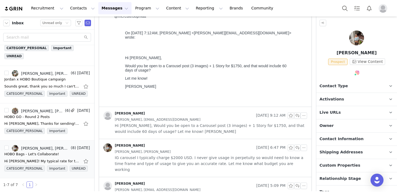
scroll to position [0, 0]
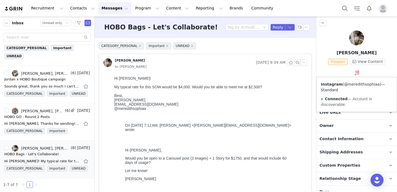
click at [356, 84] on link "@meredithsophiaa" at bounding box center [362, 84] width 36 height 4
click at [305, 64] on button "button" at bounding box center [304, 62] width 6 height 6
click at [311, 72] on li "Reply All" at bounding box center [312, 72] width 23 height 9
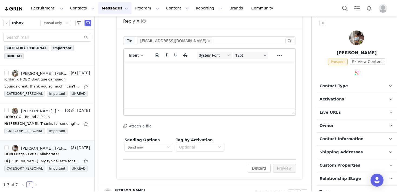
click at [196, 76] on html at bounding box center [210, 69] width 172 height 15
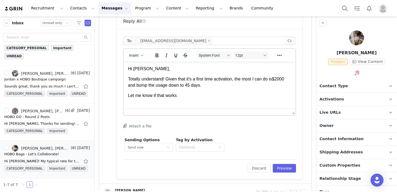
click at [221, 81] on p "Totally understand! Given that it's a first time activation, the most I can do …" at bounding box center [209, 82] width 163 height 12
click at [235, 80] on p "Totally understand! Given that it's a first time activation, the most I can do …" at bounding box center [209, 82] width 163 height 12
click at [212, 87] on p "Totally understand! Given that it's a first time activation, the most I can do …" at bounding box center [209, 82] width 163 height 12
drag, startPoint x: 208, startPoint y: 83, endPoint x: 125, endPoint y: 85, distance: 82.7
click at [125, 85] on html "Hi Meredith, Totally understand! Given that it's a first time activation, the m…" at bounding box center [210, 83] width 172 height 42
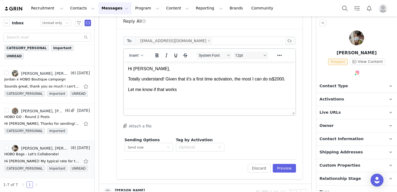
drag, startPoint x: 186, startPoint y: 96, endPoint x: 126, endPoint y: 96, distance: 59.2
click at [126, 96] on html "Hi Meredith, Totally understand! Given that it's a first time activation, the m…" at bounding box center [210, 79] width 172 height 35
click at [152, 89] on body "Hi Meredith, Totally understand! Given that it's a first time activation, the m…" at bounding box center [209, 79] width 163 height 27
click at [149, 82] on p "Totally understand! Given that it's a first time activation, the most I can do …" at bounding box center [209, 79] width 163 height 6
drag, startPoint x: 153, startPoint y: 96, endPoint x: 198, endPoint y: 102, distance: 45.3
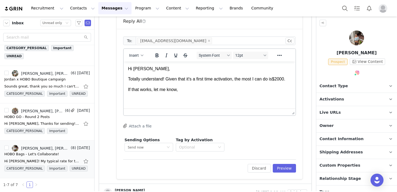
click at [198, 97] on html "Hi Meredith, Totally understand! Given that it's a first time activation, the m…" at bounding box center [210, 79] width 172 height 35
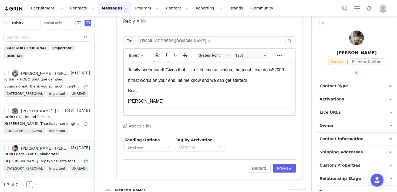
click at [146, 72] on p "Totally understand! Given that it's a first time activation, the most I can do …" at bounding box center [209, 70] width 163 height 6
click at [140, 73] on p "Totally understand! Given that it's a first time activation, the most I can do …" at bounding box center [209, 70] width 163 height 6
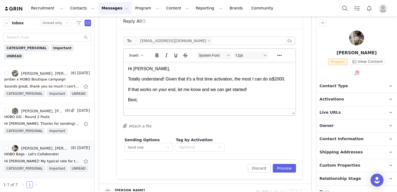
click at [164, 101] on body "Hi Meredith, Totally understand! Given that it's a first time activation, the m…" at bounding box center [209, 90] width 163 height 48
click at [193, 103] on p "Best," at bounding box center [209, 100] width 163 height 6
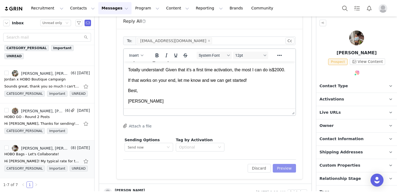
click at [287, 166] on button "Preview" at bounding box center [285, 168] width 24 height 9
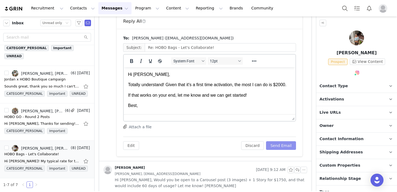
scroll to position [0, 0]
click at [290, 145] on button "Send Email" at bounding box center [281, 145] width 30 height 9
